Goal: Information Seeking & Learning: Learn about a topic

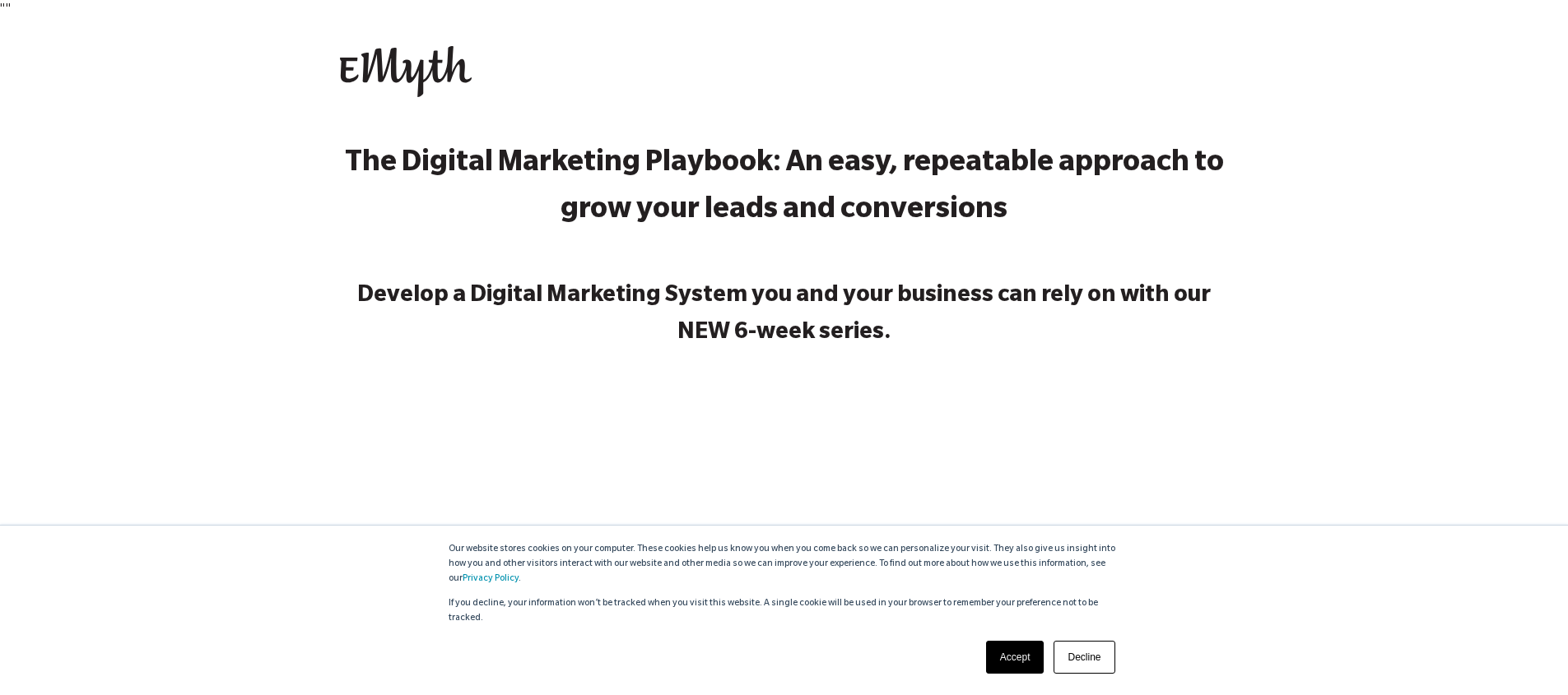
click at [1007, 656] on link "Accept" at bounding box center [1015, 658] width 58 height 33
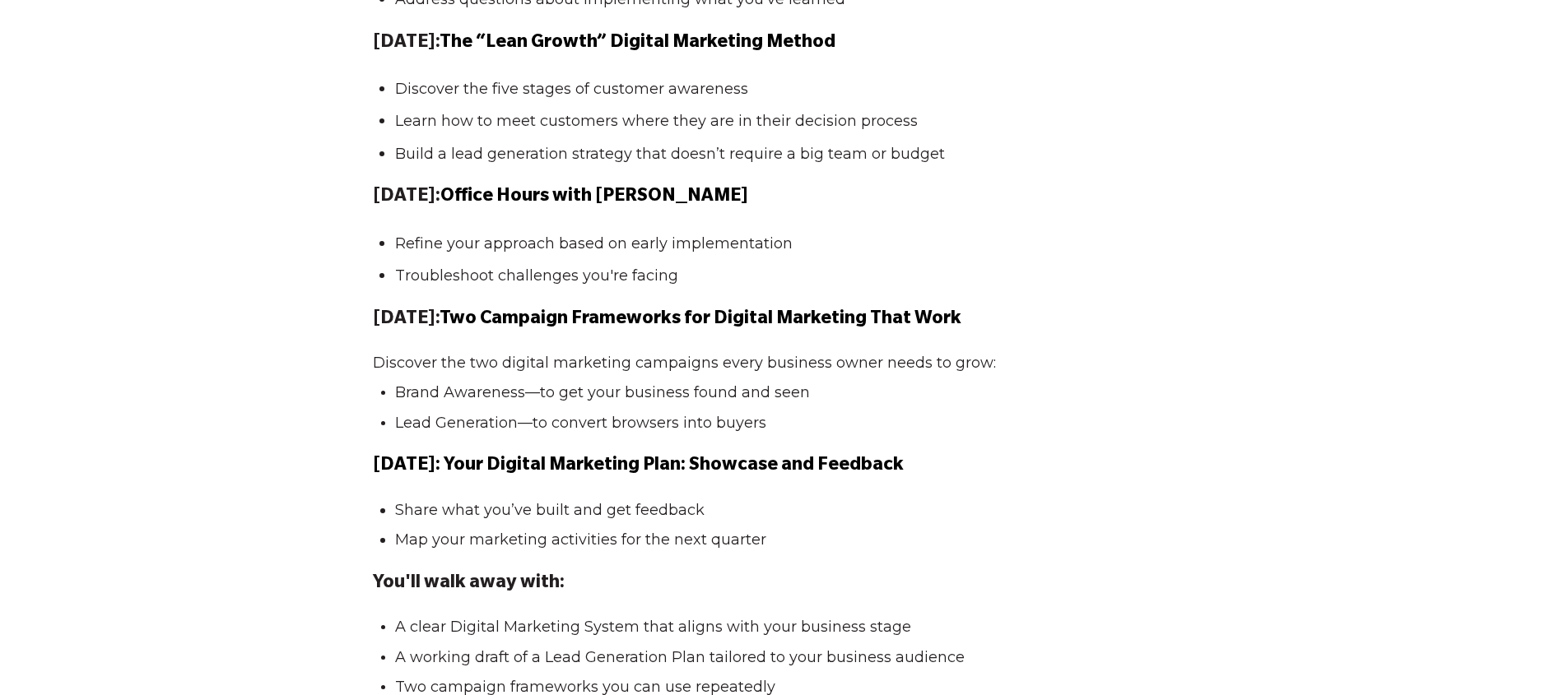
scroll to position [2191, 0]
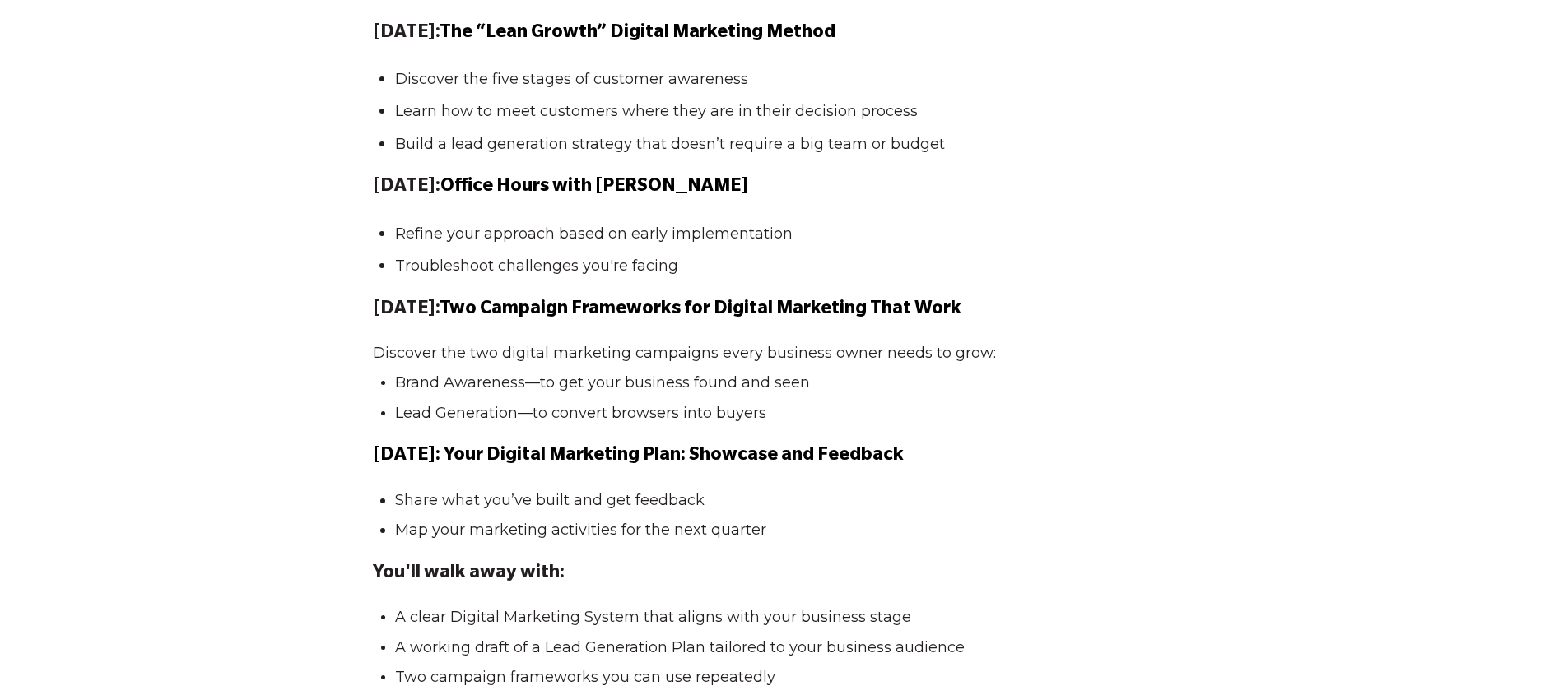
click at [648, 244] on li "Refine your approach based on early implementation" at bounding box center [791, 233] width 792 height 23
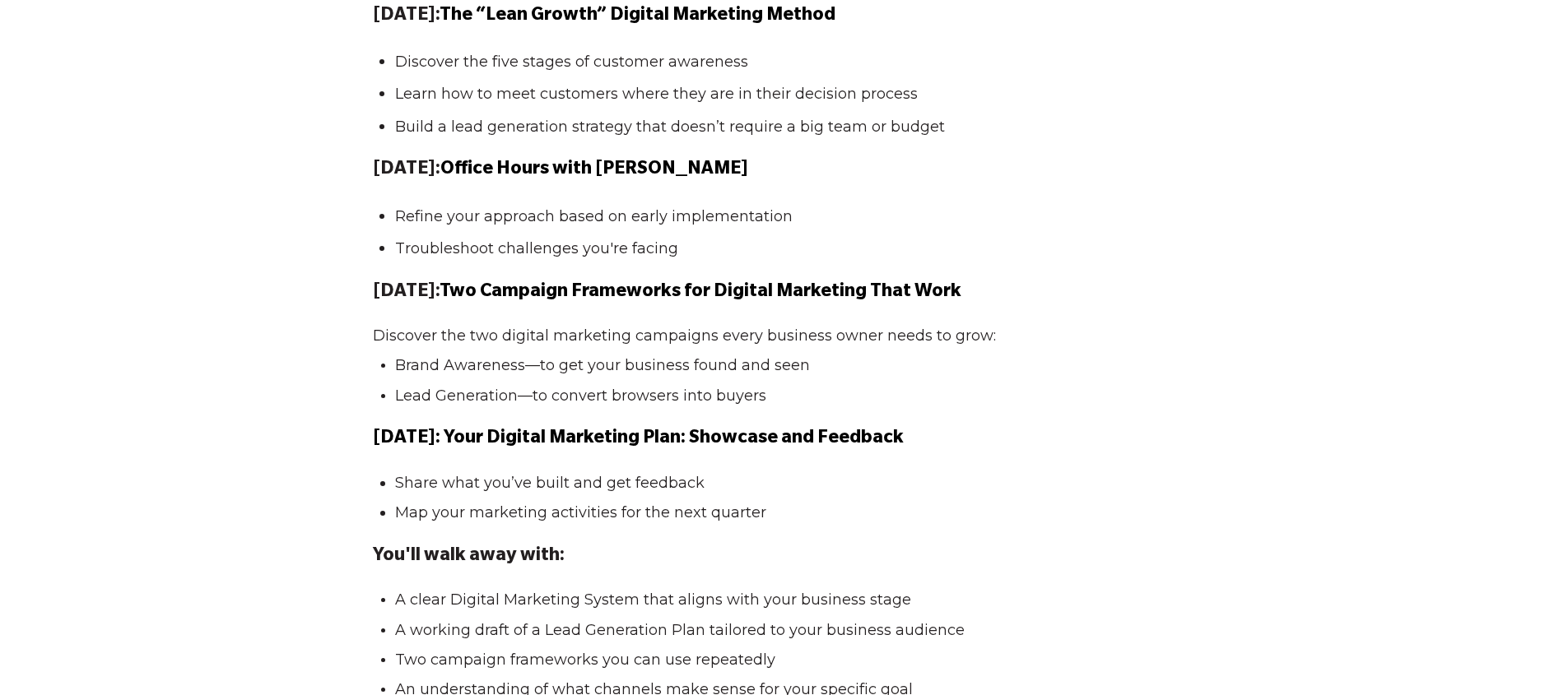
scroll to position [2208, 0]
click at [635, 259] on ul "Refine your approach based on early implementation Troubleshoot challenges you'…" at bounding box center [784, 231] width 823 height 56
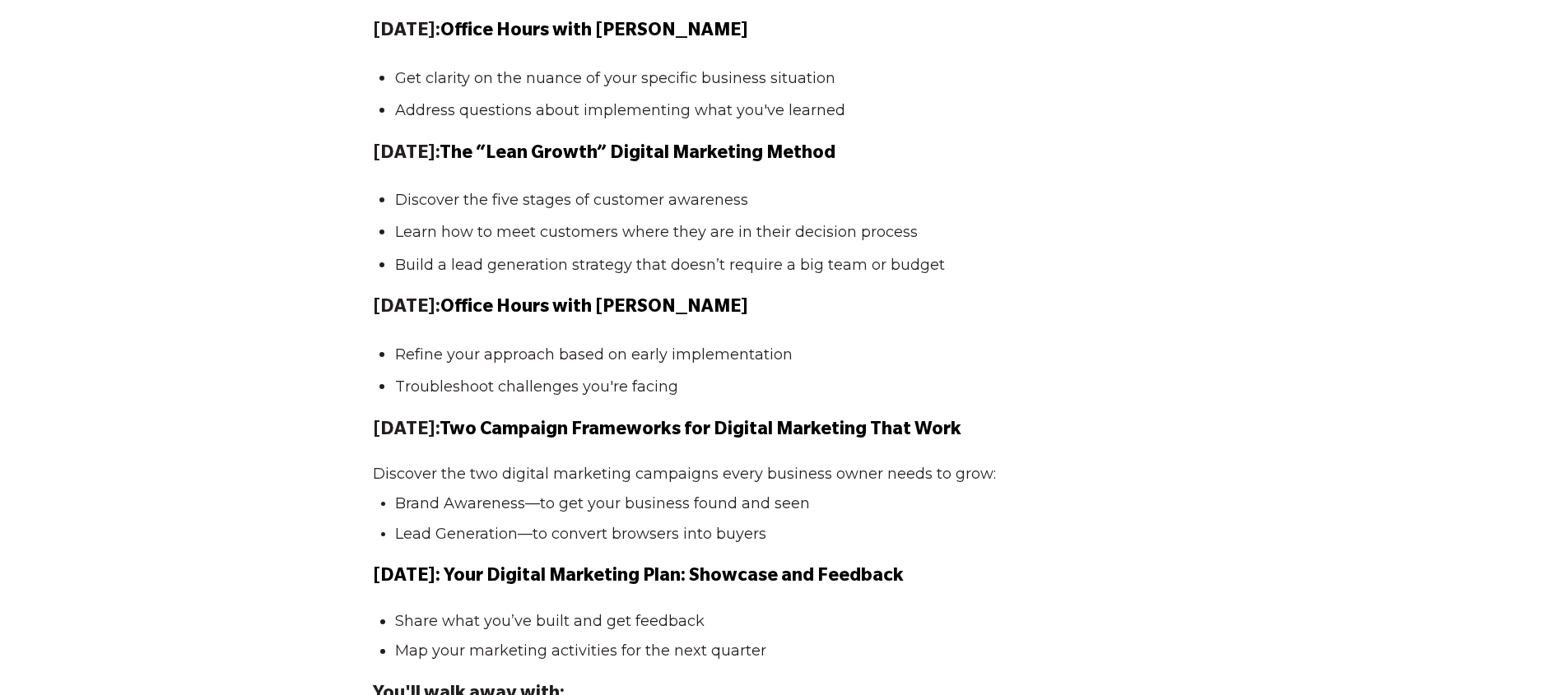
scroll to position [2073, 0]
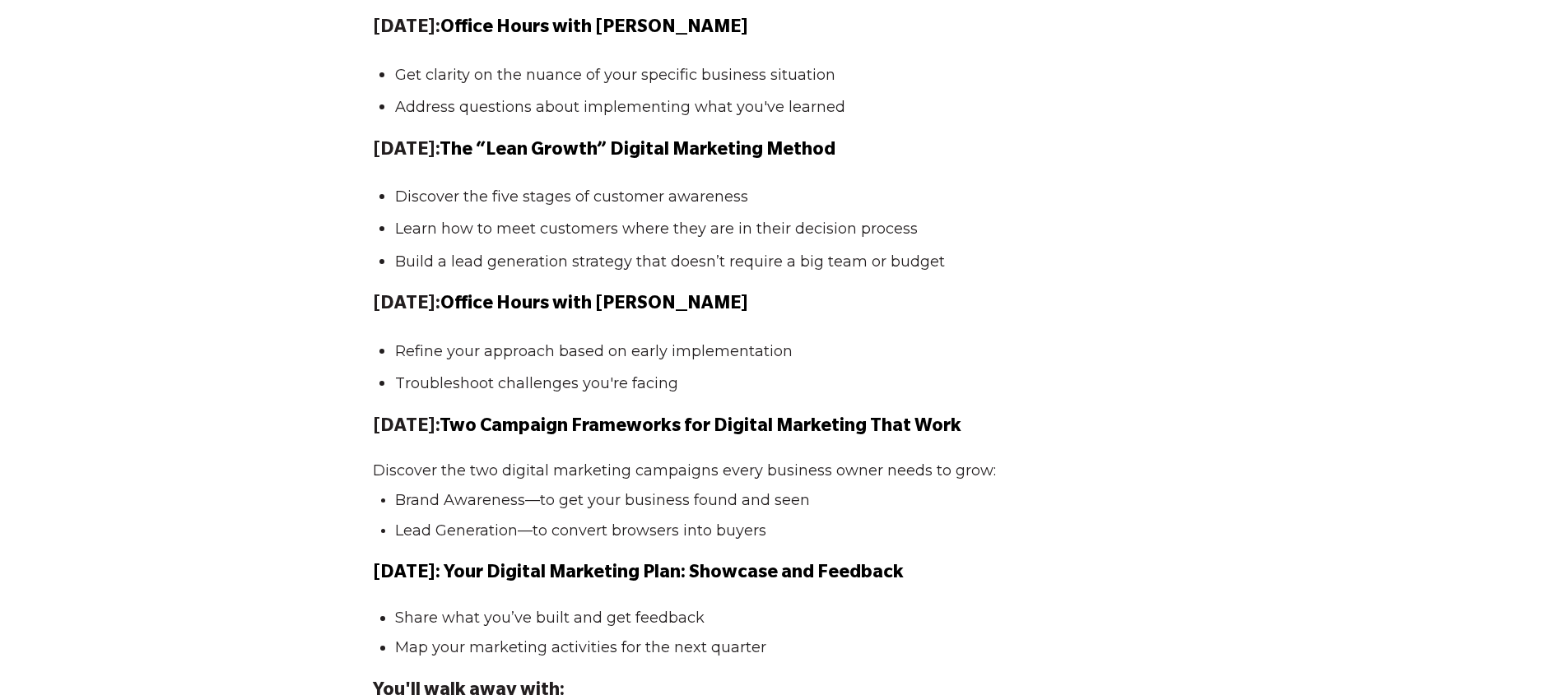
click at [637, 270] on span "Build a lead generation strategy that doesn’t require a big team or budget" at bounding box center [670, 262] width 550 height 18
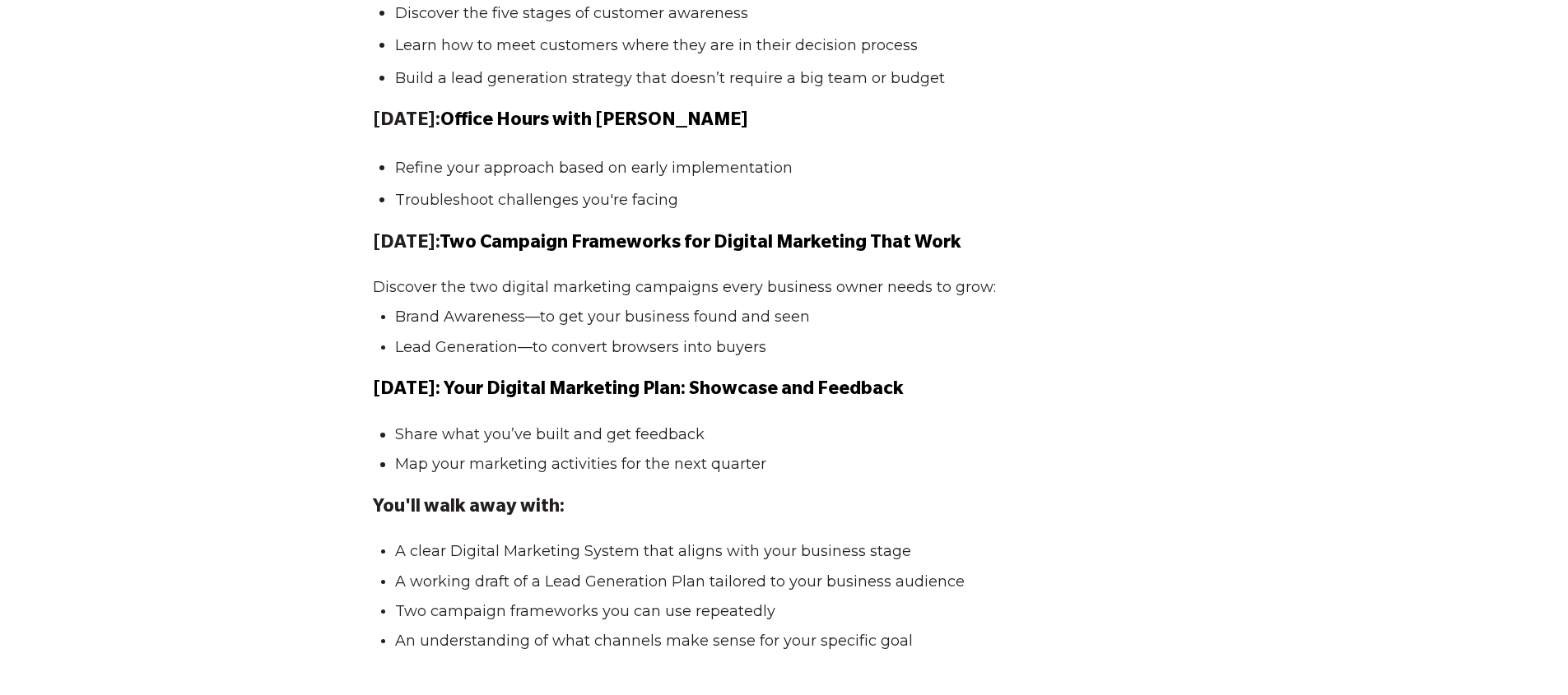
scroll to position [2265, 0]
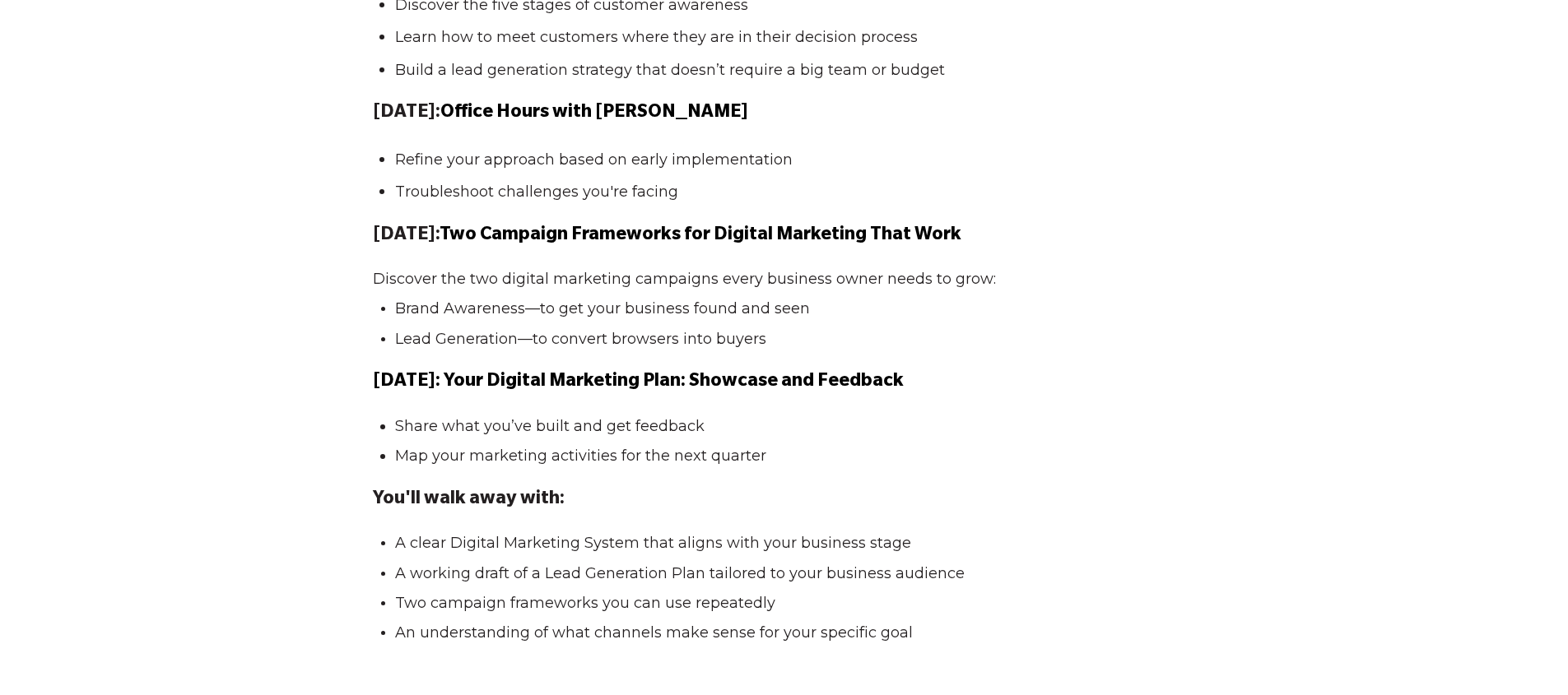
click at [562, 288] on span "Discover the two digital marketing campaigns every business owner needs to grow:" at bounding box center [684, 278] width 623 height 18
click at [508, 288] on span "Discover the two digital marketing campaigns every business owner needs to grow:" at bounding box center [684, 278] width 623 height 18
click at [373, 288] on span "Discover the two digital marketing campaigns every business owner needs to grow:" at bounding box center [684, 278] width 623 height 18
